Goal: Task Accomplishment & Management: Manage account settings

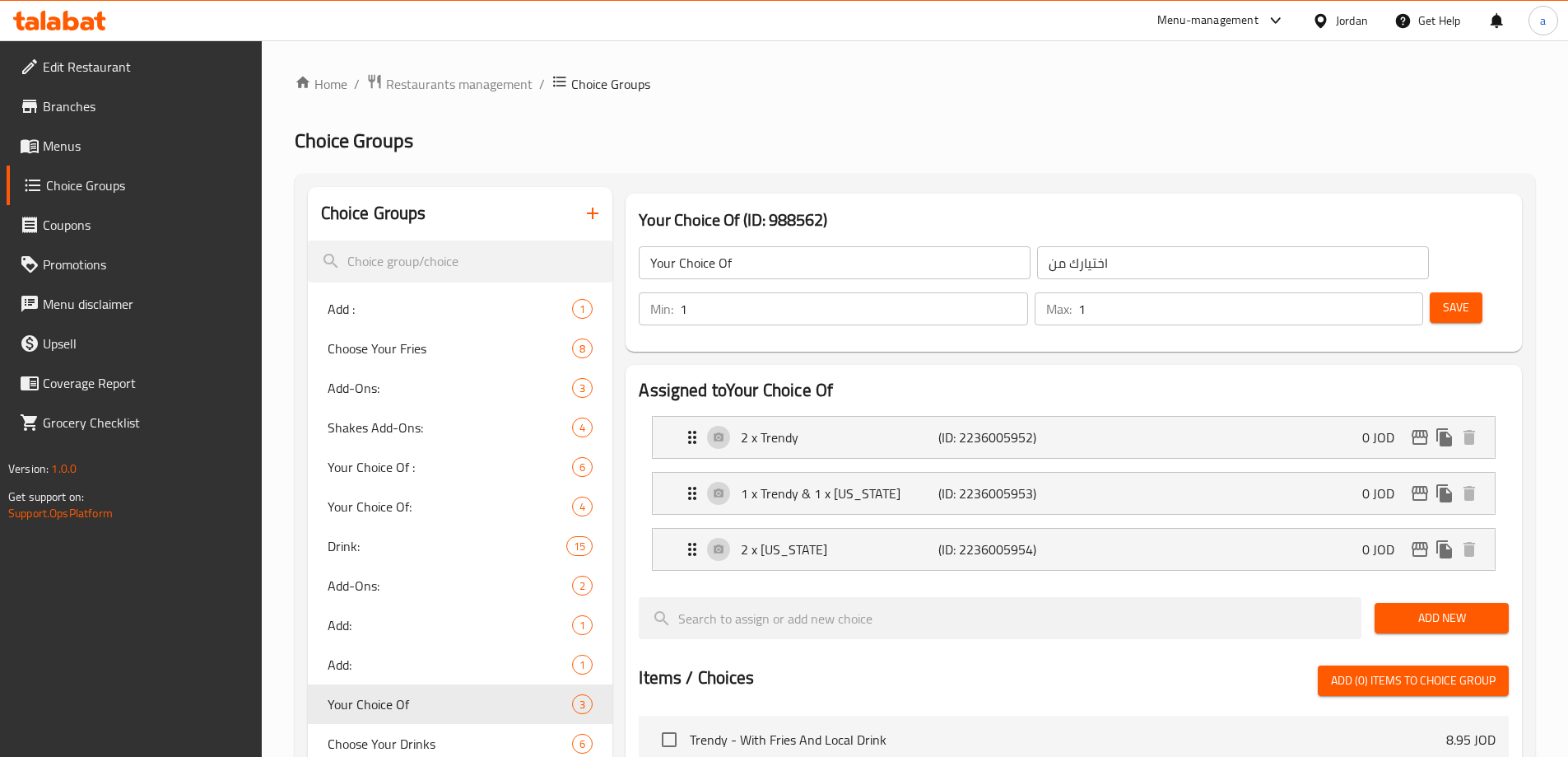
scroll to position [47, 0]
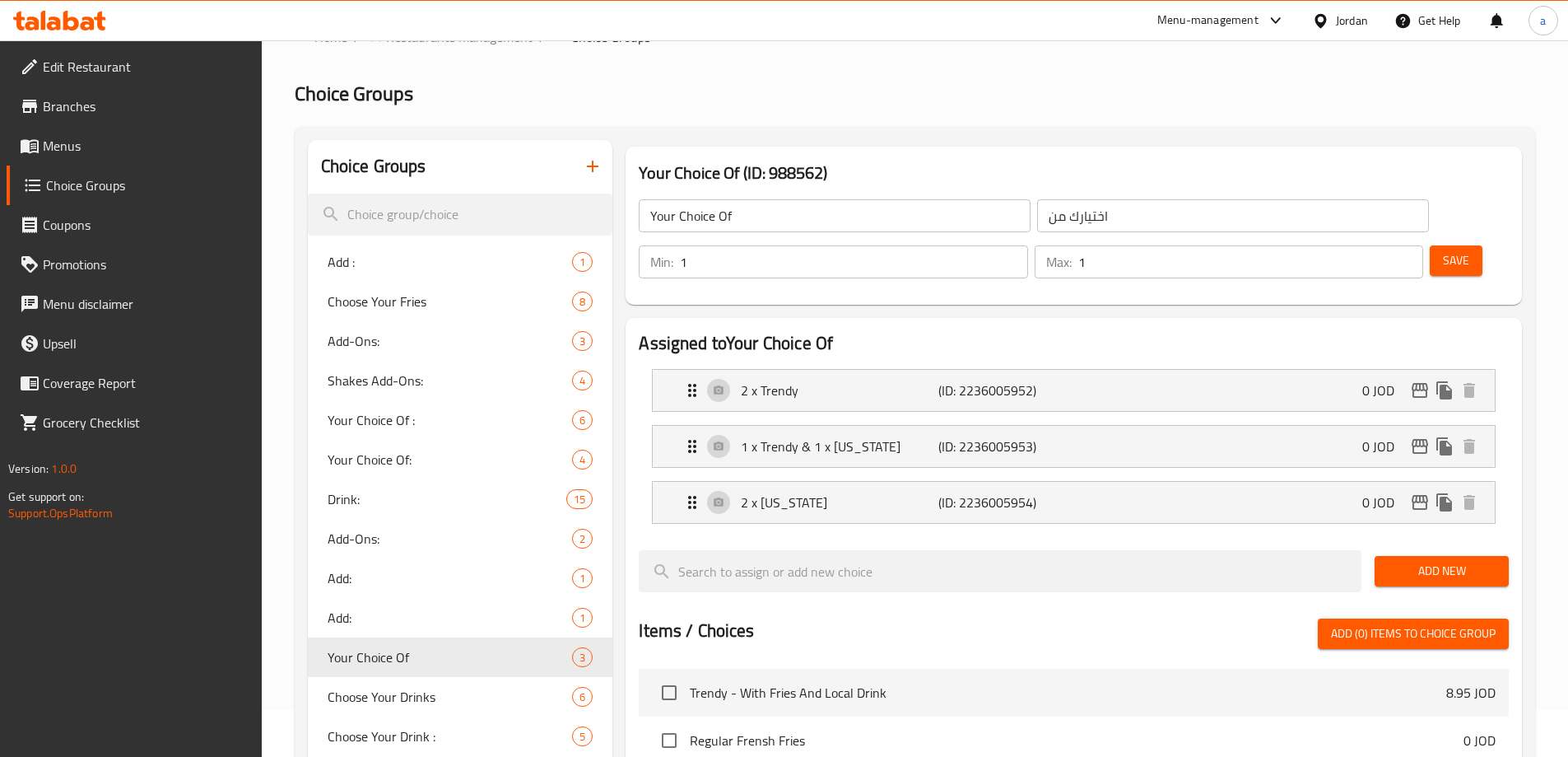
click at [1358, 18] on div "Jordan" at bounding box center [1352, 20] width 32 height 18
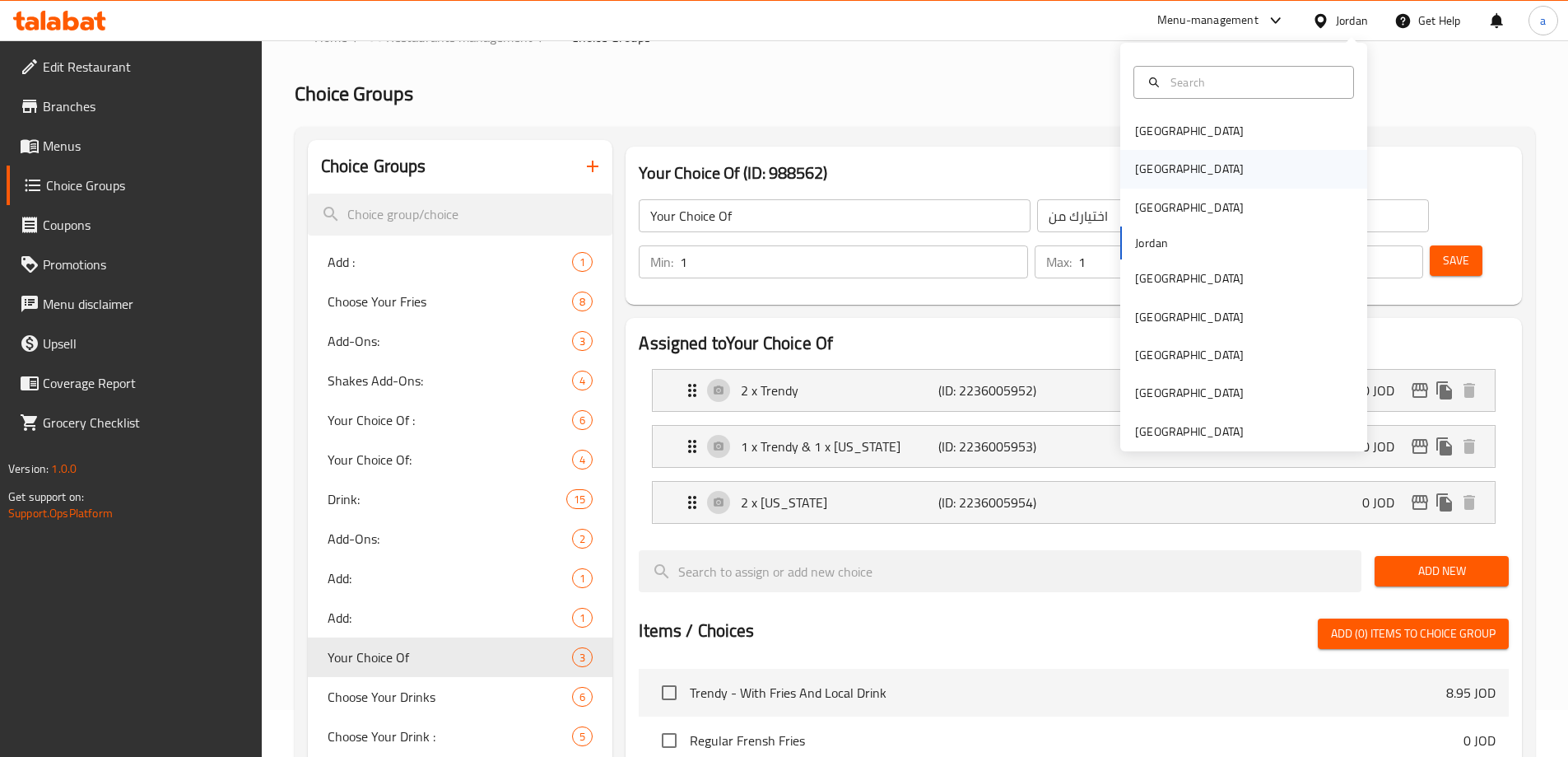
click at [1153, 167] on div "[GEOGRAPHIC_DATA]" at bounding box center [1189, 168] width 135 height 38
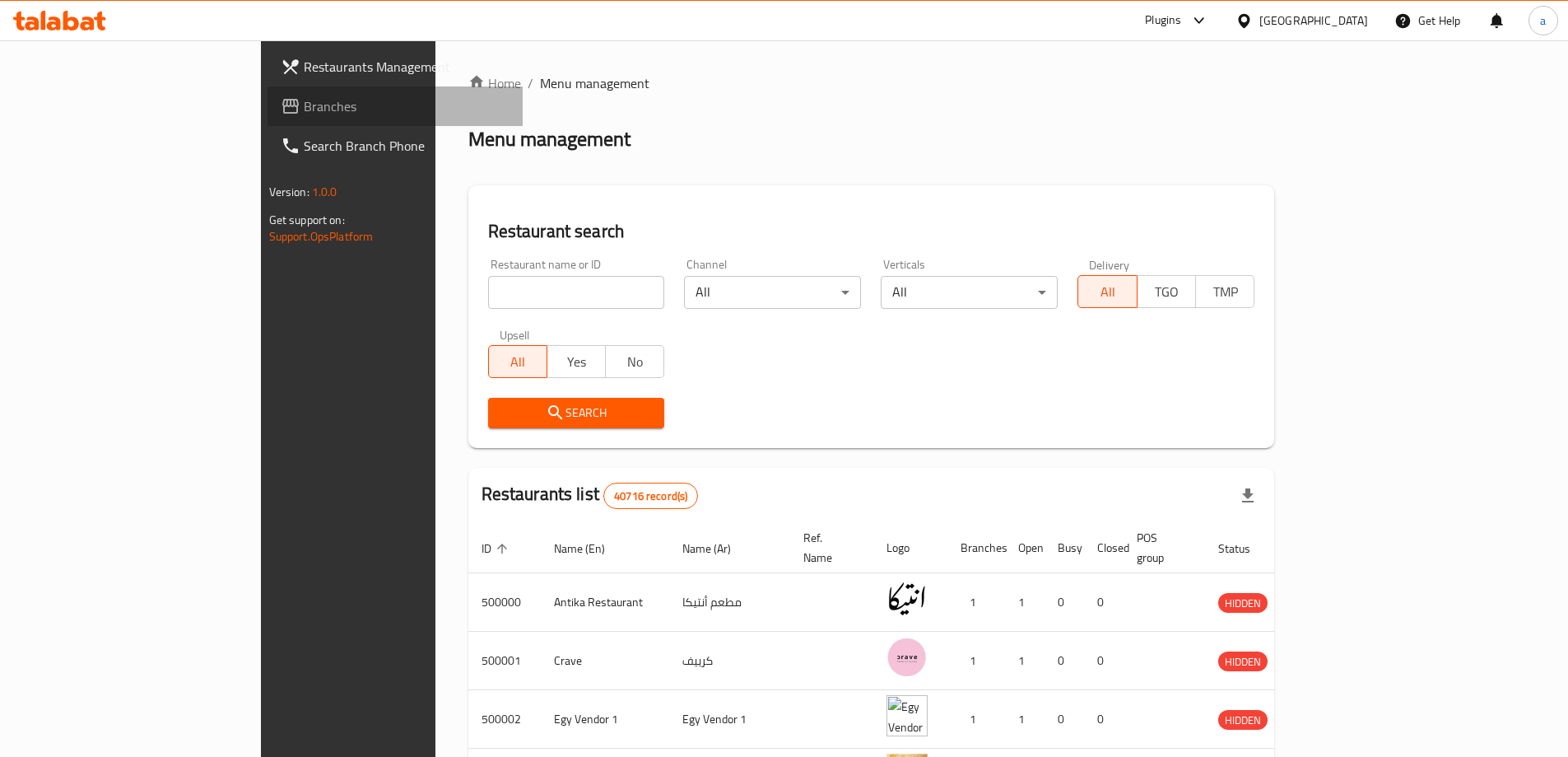
click at [304, 104] on span "Branches" at bounding box center [407, 106] width 206 height 19
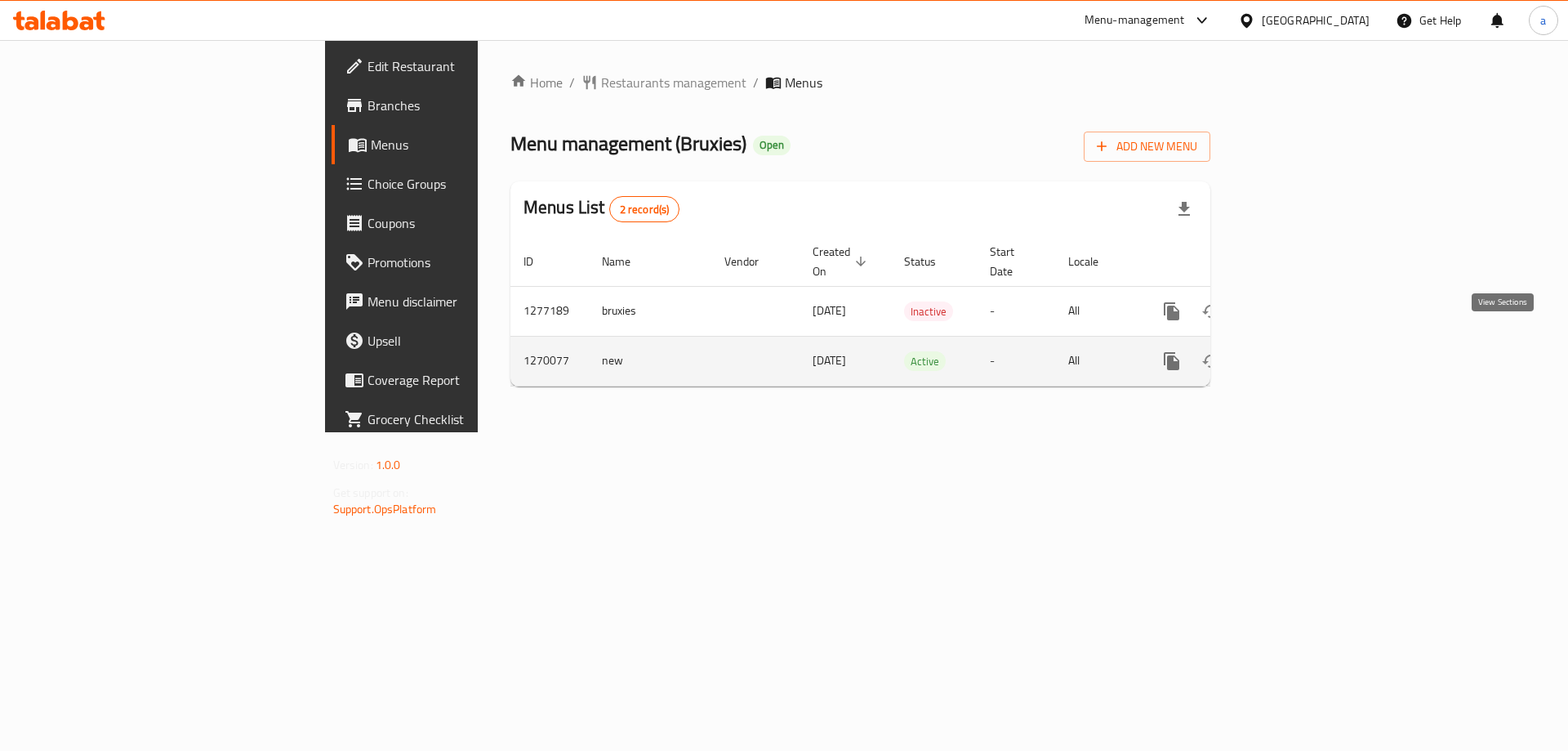
click at [1299, 351] on icon "enhanced table" at bounding box center [1289, 361] width 19 height 19
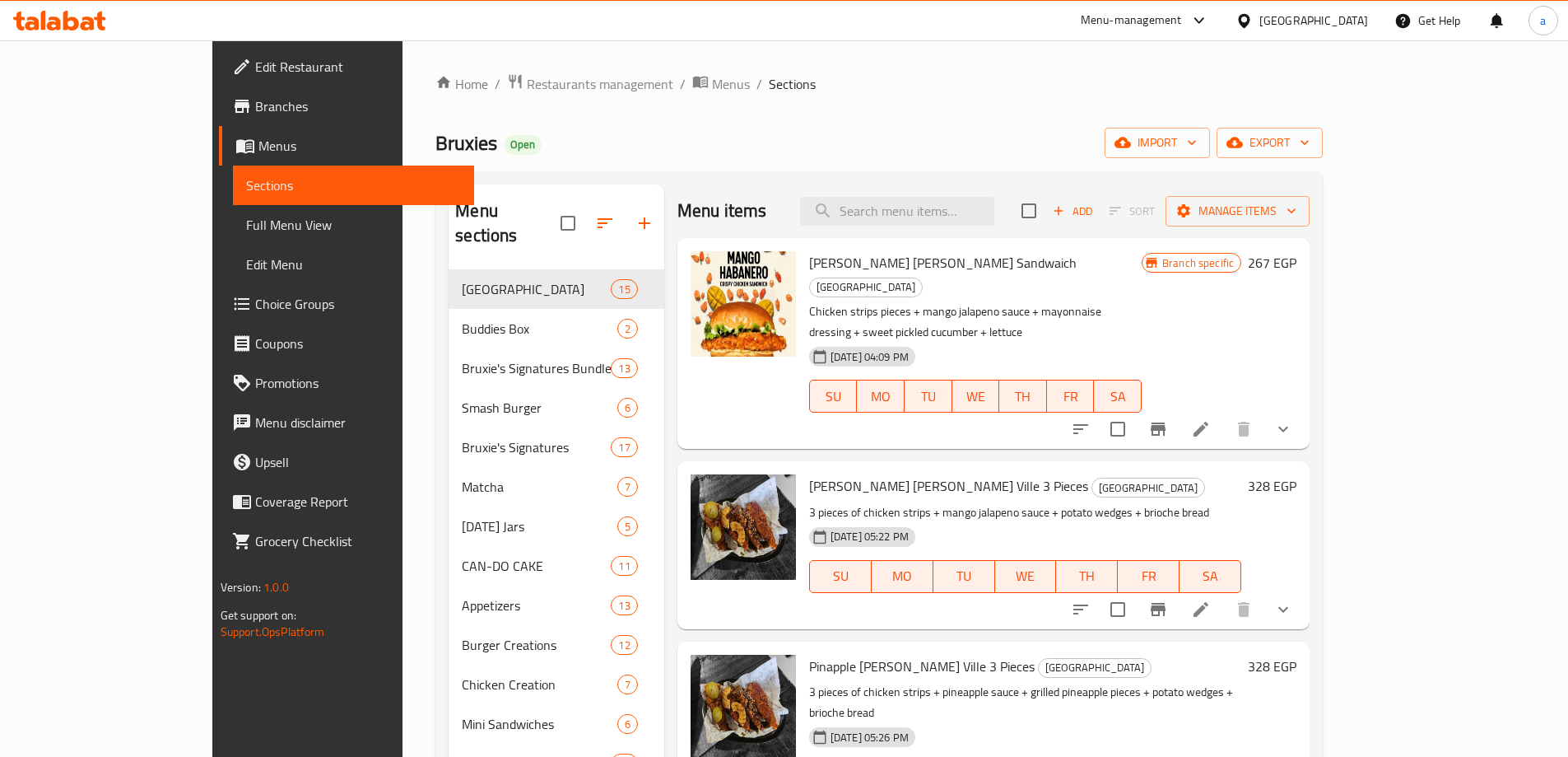
click at [255, 305] on span "Choice Groups" at bounding box center [358, 304] width 206 height 19
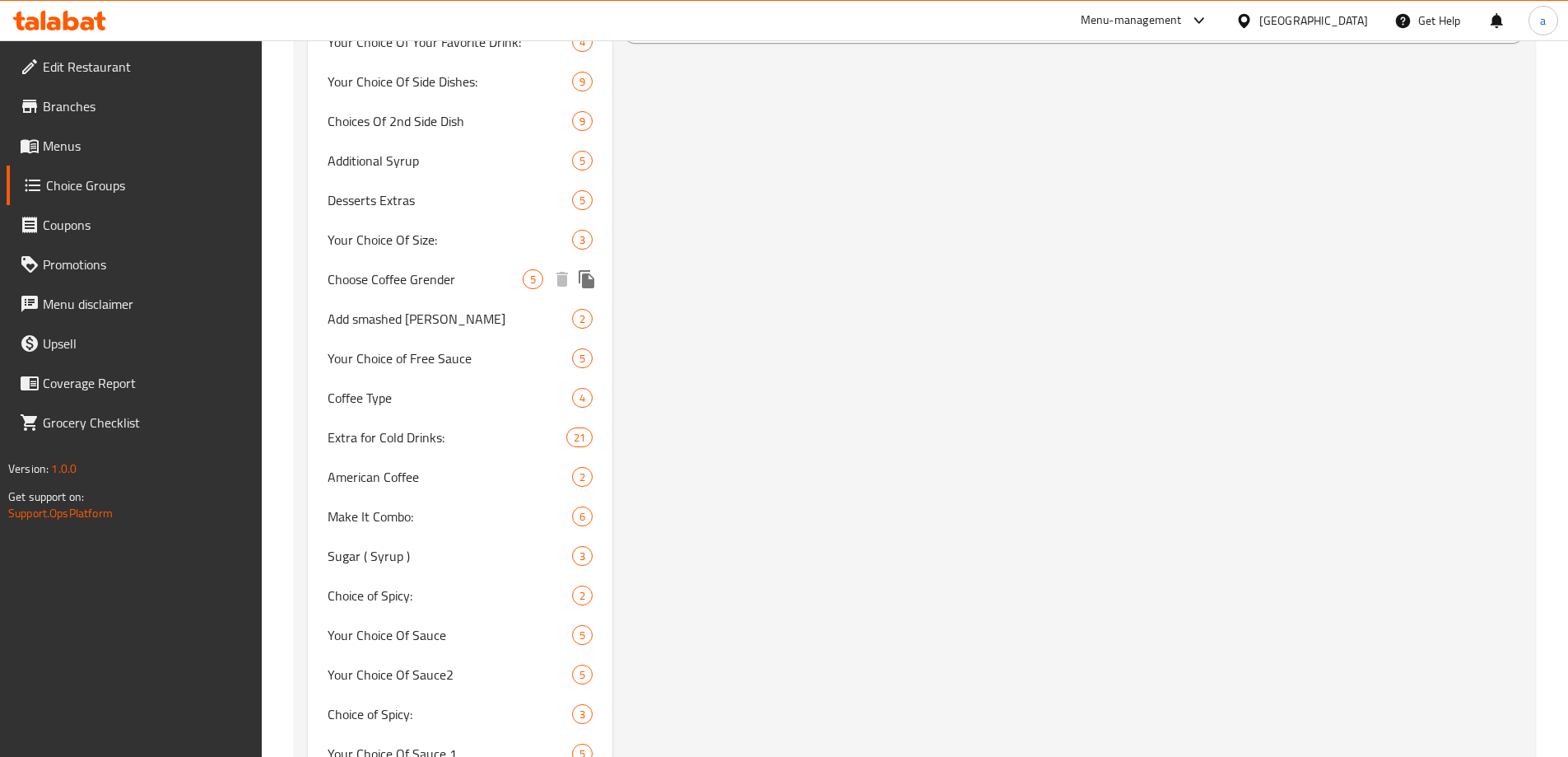
scroll to position [1205, 0]
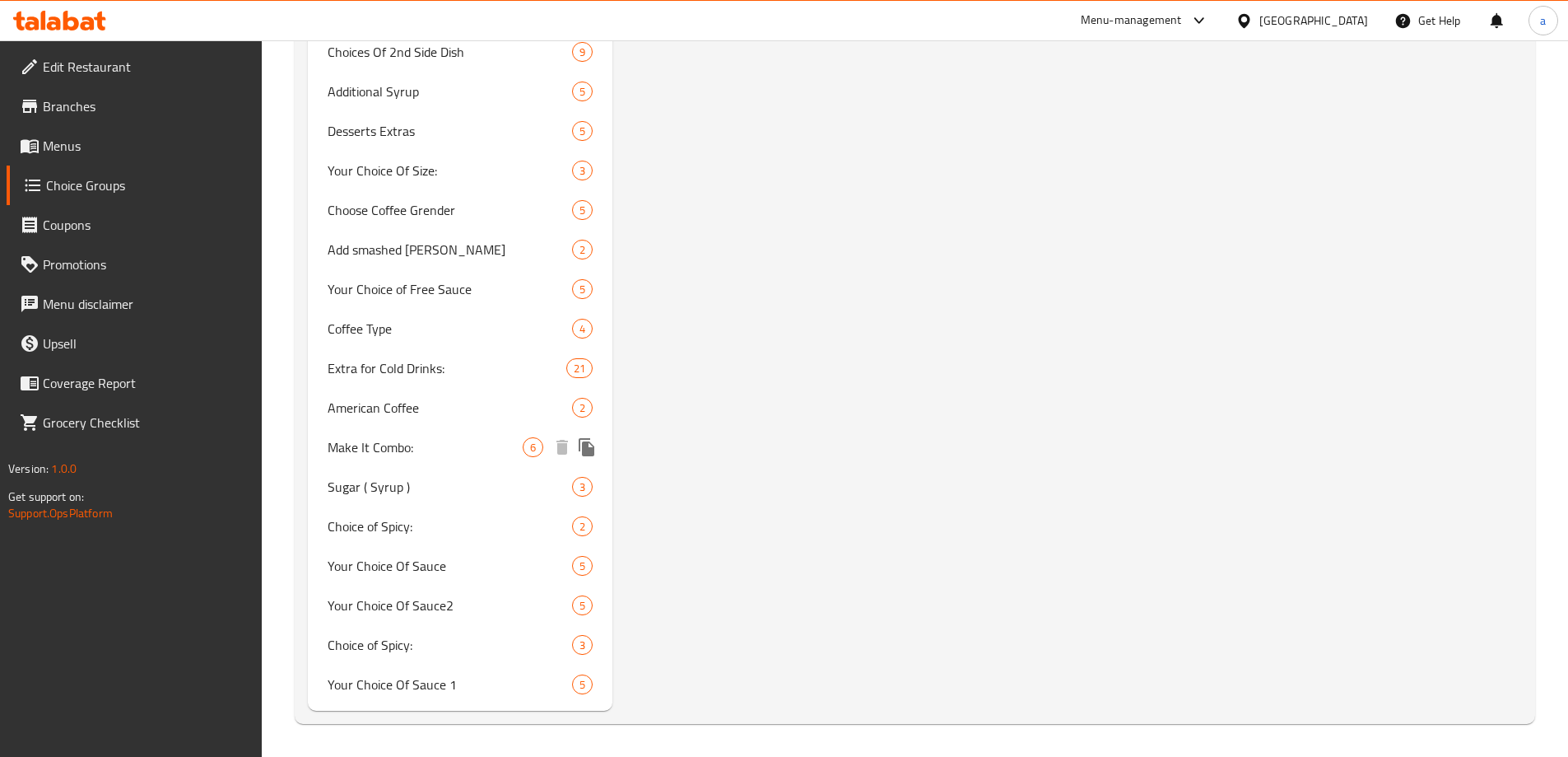
click at [396, 452] on span "Make It Combo:" at bounding box center [425, 447] width 196 height 19
type input "Make It Combo:"
type input "اجعلها كومبو:"
type input "0"
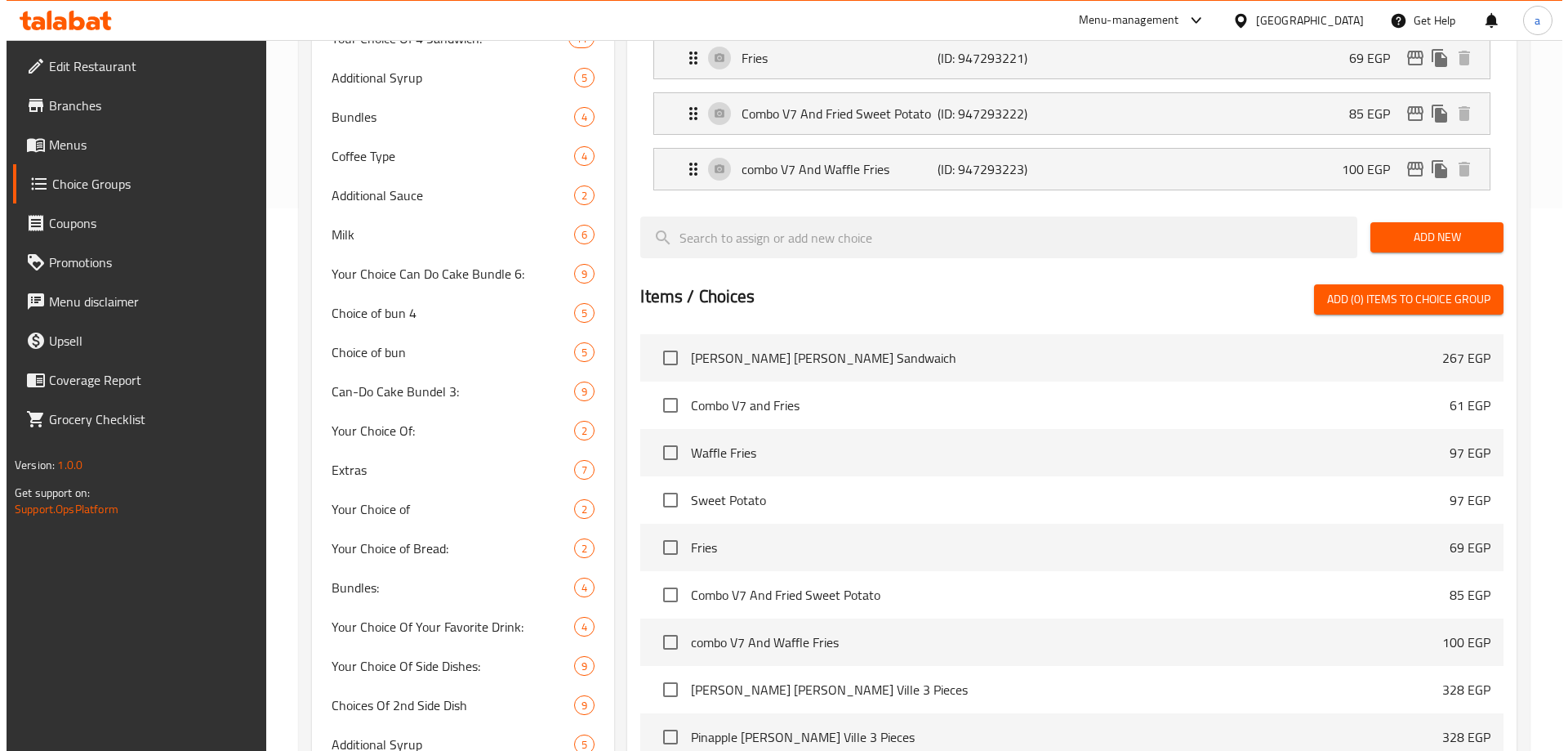
scroll to position [0, 0]
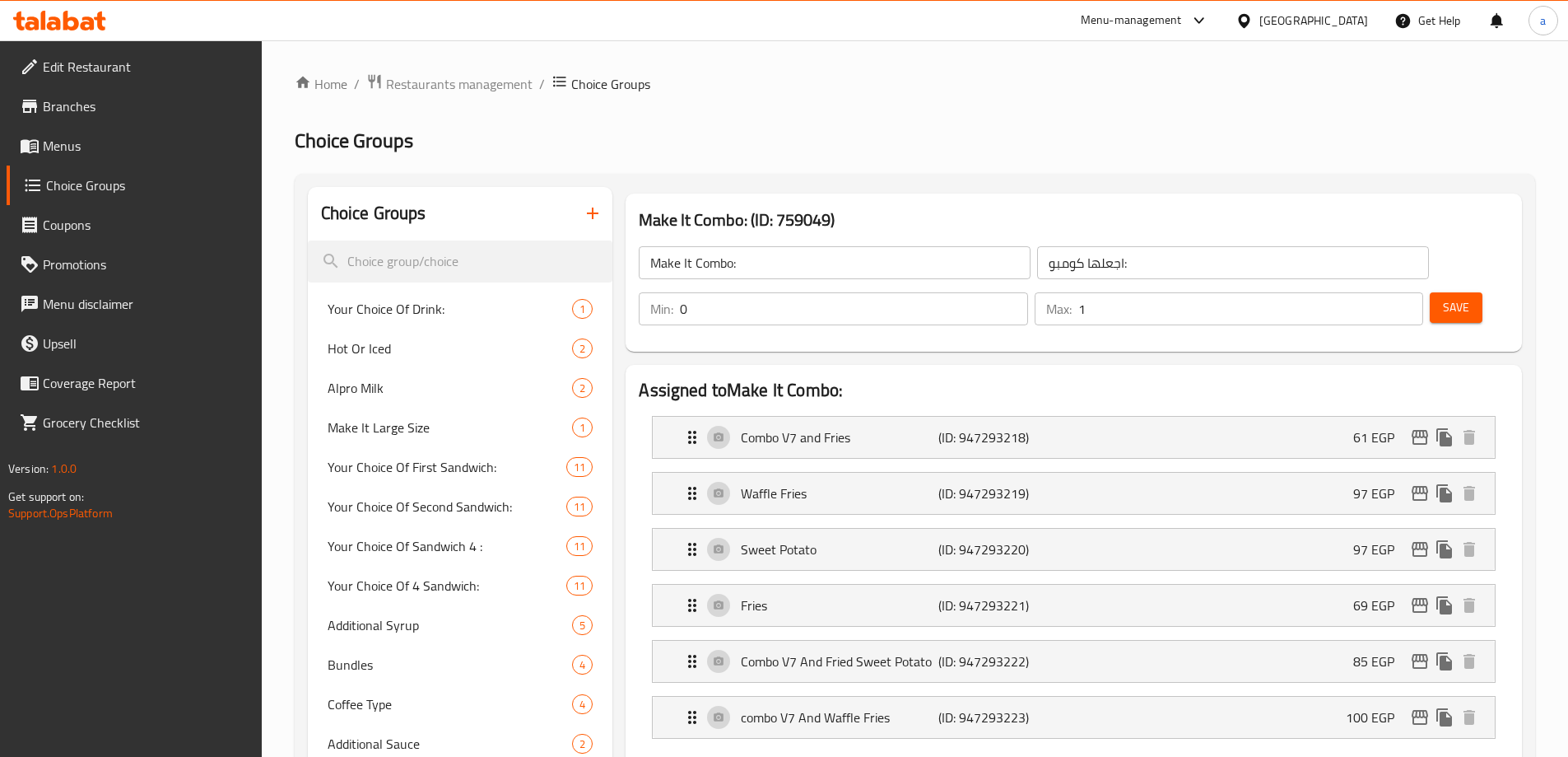
click at [1104, 132] on h2 "Choice Groups" at bounding box center [914, 141] width 1240 height 26
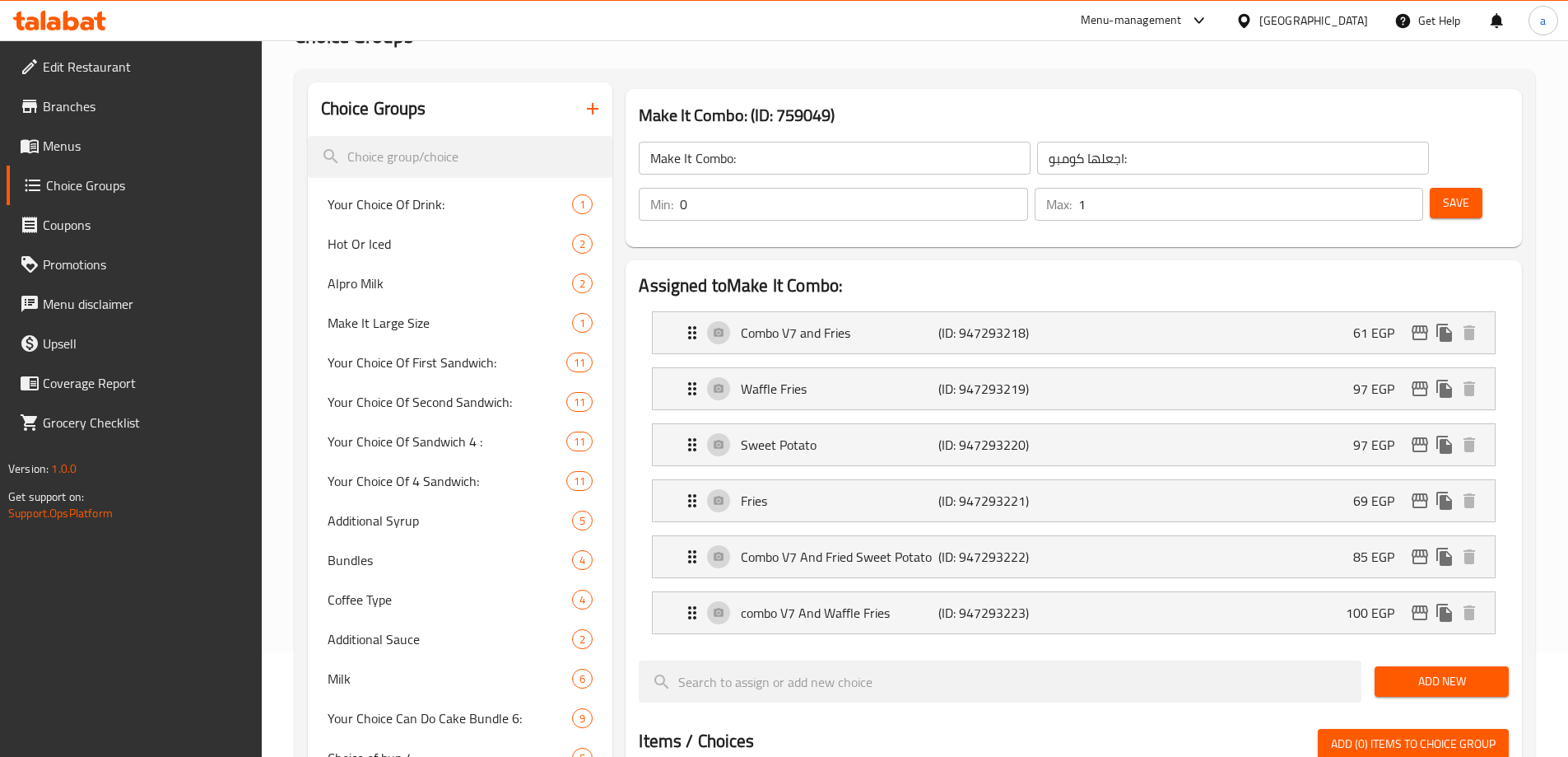
scroll to position [247, 0]
